Goal: Complete application form: Complete application form

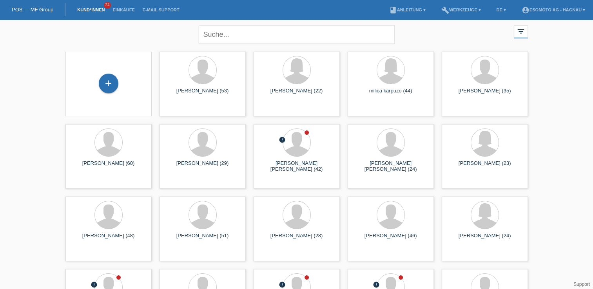
click at [109, 93] on div "+" at bounding box center [109, 84] width 74 height 21
click at [106, 87] on div "+" at bounding box center [109, 84] width 20 height 20
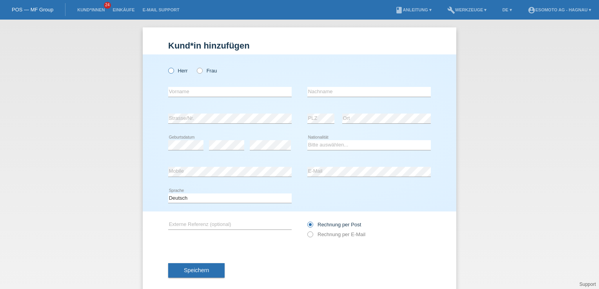
click at [167, 67] on icon at bounding box center [167, 67] width 0 height 0
click at [169, 72] on input "Herr" at bounding box center [170, 70] width 5 height 5
radio input "true"
click at [187, 93] on input "text" at bounding box center [230, 92] width 124 height 10
drag, startPoint x: 187, startPoint y: 93, endPoint x: 205, endPoint y: 92, distance: 18.5
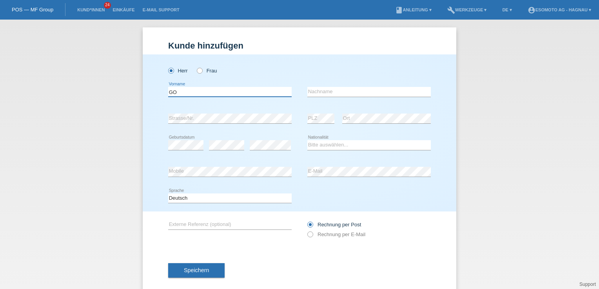
click at [205, 92] on input "GO" at bounding box center [230, 92] width 124 height 10
type input "G"
type input "a"
type input "[PERSON_NAME]"
type input "Gonzalez Velez"
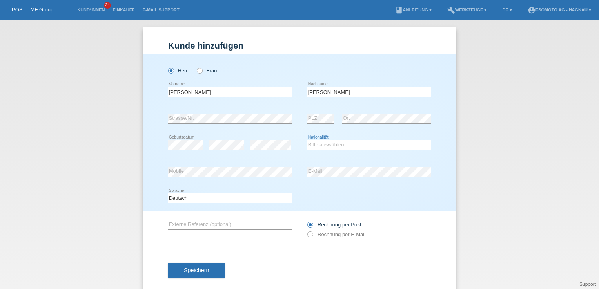
click at [311, 146] on select "Bitte auswählen... Schweiz Deutschland Liechtenstein Österreich ------------ Af…" at bounding box center [369, 144] width 124 height 9
select select "CH"
click at [307, 140] on select "Bitte auswählen... Schweiz Deutschland Liechtenstein Österreich ------------ Af…" at bounding box center [369, 144] width 124 height 9
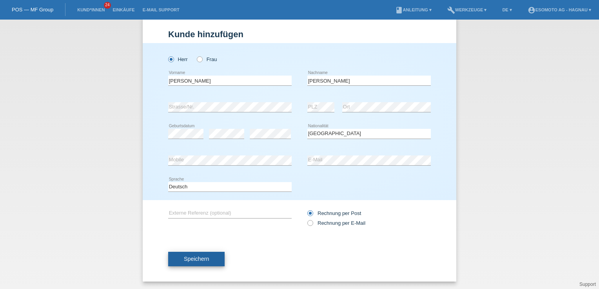
click at [198, 256] on span "Speichern" at bounding box center [196, 259] width 25 height 6
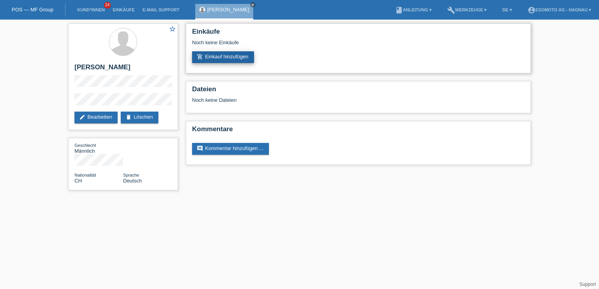
click at [216, 62] on link "add_shopping_cart Einkauf hinzufügen" at bounding box center [223, 57] width 62 height 12
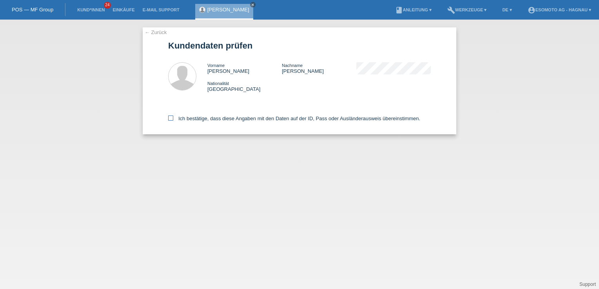
click at [172, 117] on icon at bounding box center [170, 118] width 5 height 5
click at [172, 117] on input "Ich bestätige, dass diese Angaben mit den Daten auf der ID, Pass oder Ausländer…" at bounding box center [170, 118] width 5 height 5
checkbox input "true"
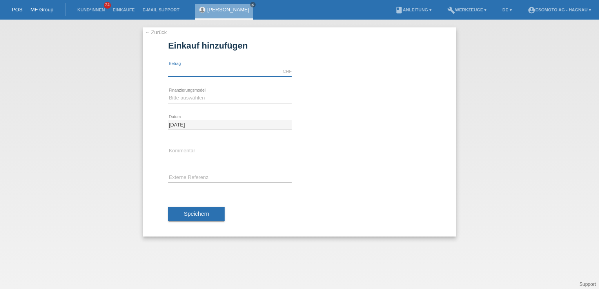
click at [216, 69] on input "text" at bounding box center [230, 72] width 124 height 10
type input "10090.00"
click at [187, 96] on select "Bitte auswählen Fixe Raten Kauf auf Rechnung mit Teilzahlungsoption" at bounding box center [230, 97] width 124 height 9
select select "69"
click at [168, 93] on select "Bitte auswählen Fixe Raten Kauf auf Rechnung mit Teilzahlungsoption" at bounding box center [230, 97] width 124 height 9
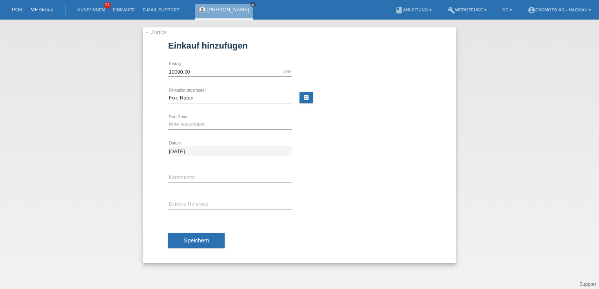
click at [187, 129] on icon at bounding box center [230, 129] width 124 height 0
click at [187, 127] on select "Bitte auswählen 12 Raten 24 Raten 36 Raten 48 Raten" at bounding box center [230, 124] width 124 height 9
select select "138"
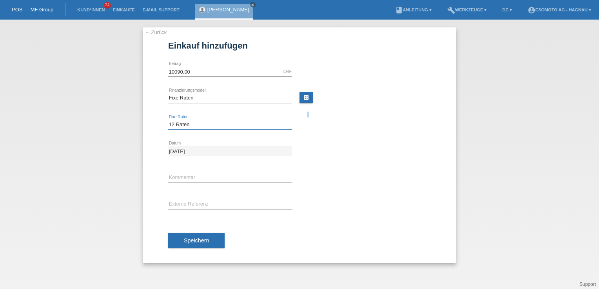
click at [168, 120] on select "Bitte auswählen 12 Raten 24 Raten 36 Raten 48 Raten" at bounding box center [230, 124] width 124 height 9
click at [174, 73] on input "10090.00" at bounding box center [230, 72] width 124 height 10
click at [194, 236] on button "Speichern" at bounding box center [196, 240] width 56 height 15
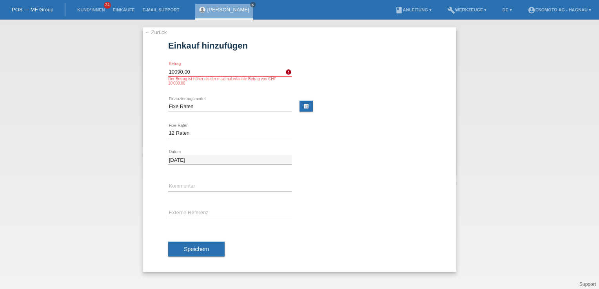
click at [180, 71] on input "10090.00" at bounding box center [230, 72] width 124 height 10
click at [193, 71] on input "10000.00" at bounding box center [230, 72] width 124 height 10
type input "10000.00"
click at [209, 247] on span "Speichern" at bounding box center [196, 249] width 25 height 6
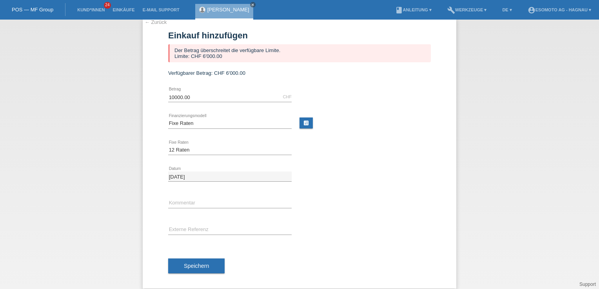
scroll to position [11, 0]
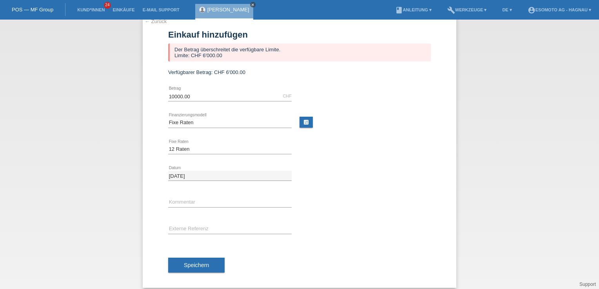
click at [255, 4] on icon "close" at bounding box center [253, 5] width 4 height 4
